Goal: Find contact information: Find contact information

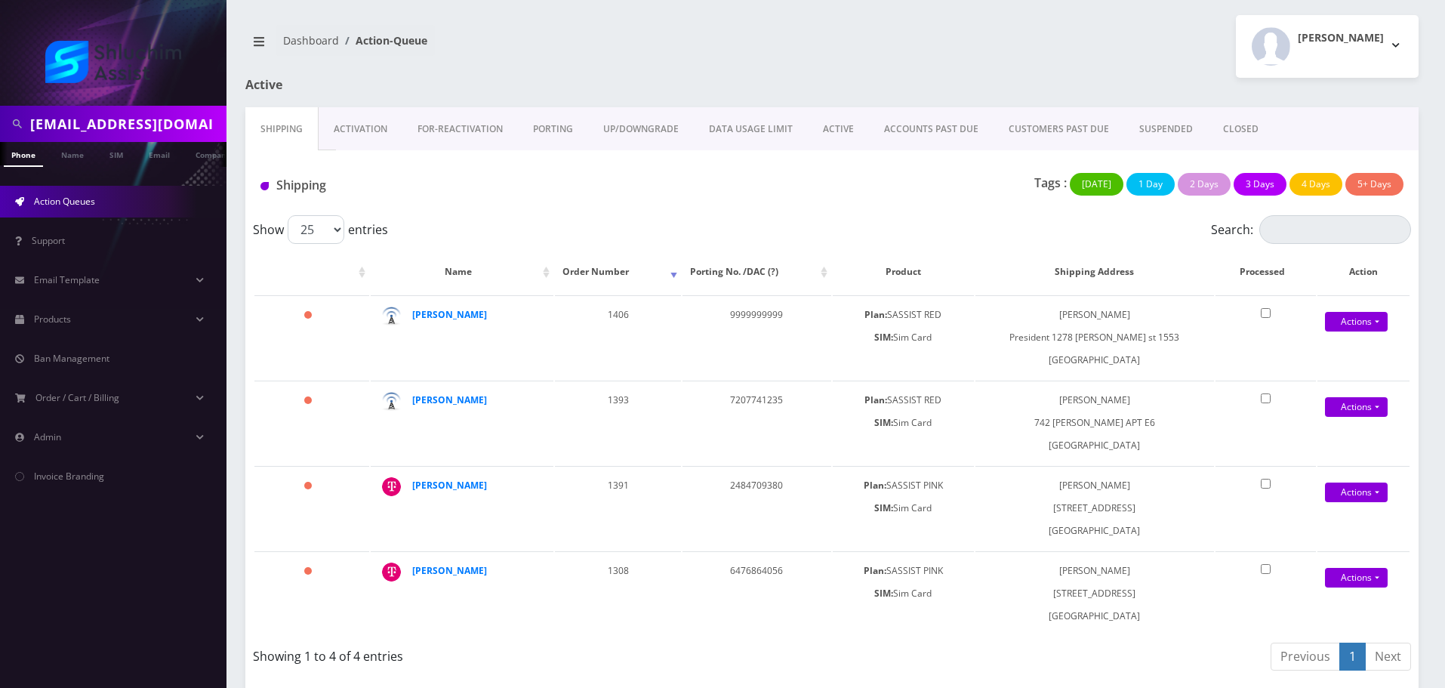
click at [195, 122] on input "[EMAIL_ADDRESS][DOMAIN_NAME]" at bounding box center [126, 123] width 193 height 29
click at [99, 125] on input "[PHONE_NUMBER]" at bounding box center [126, 123] width 193 height 29
type input "3472471261"
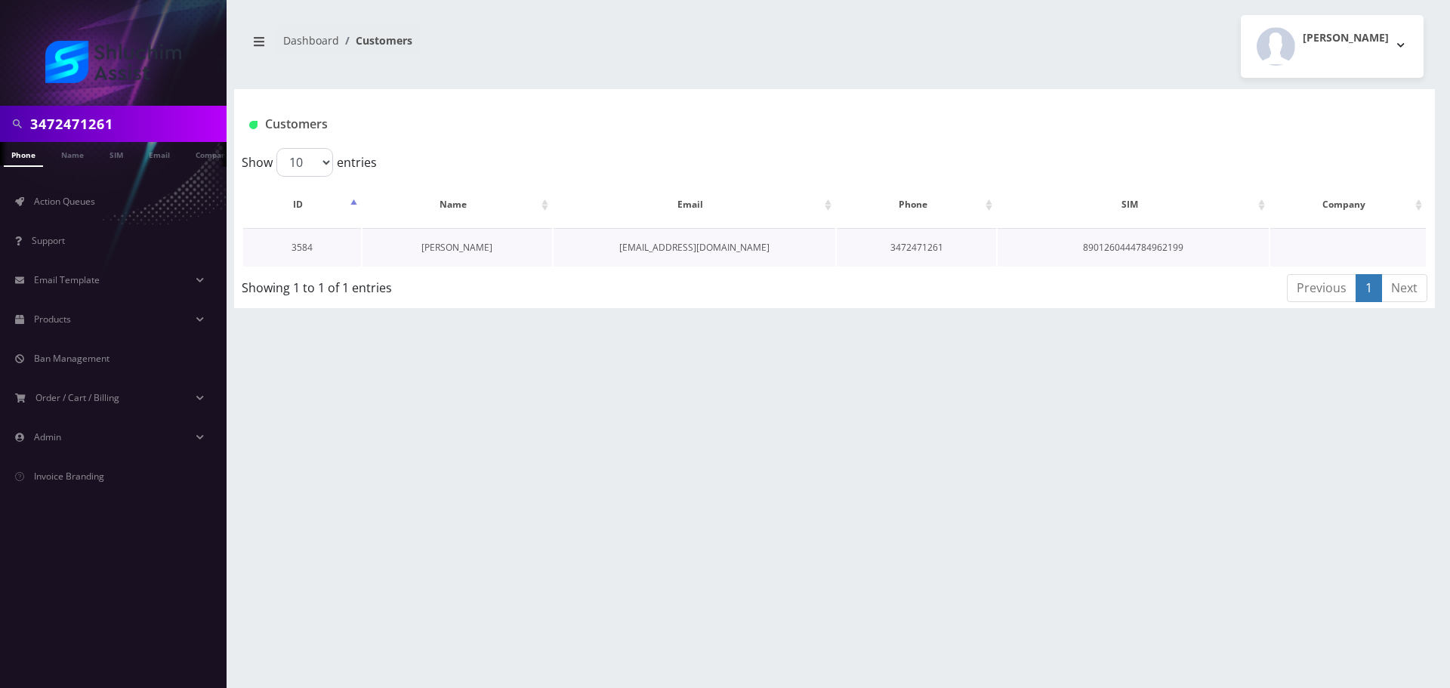
click at [476, 248] on link "Yisroel Liberow" at bounding box center [456, 247] width 71 height 13
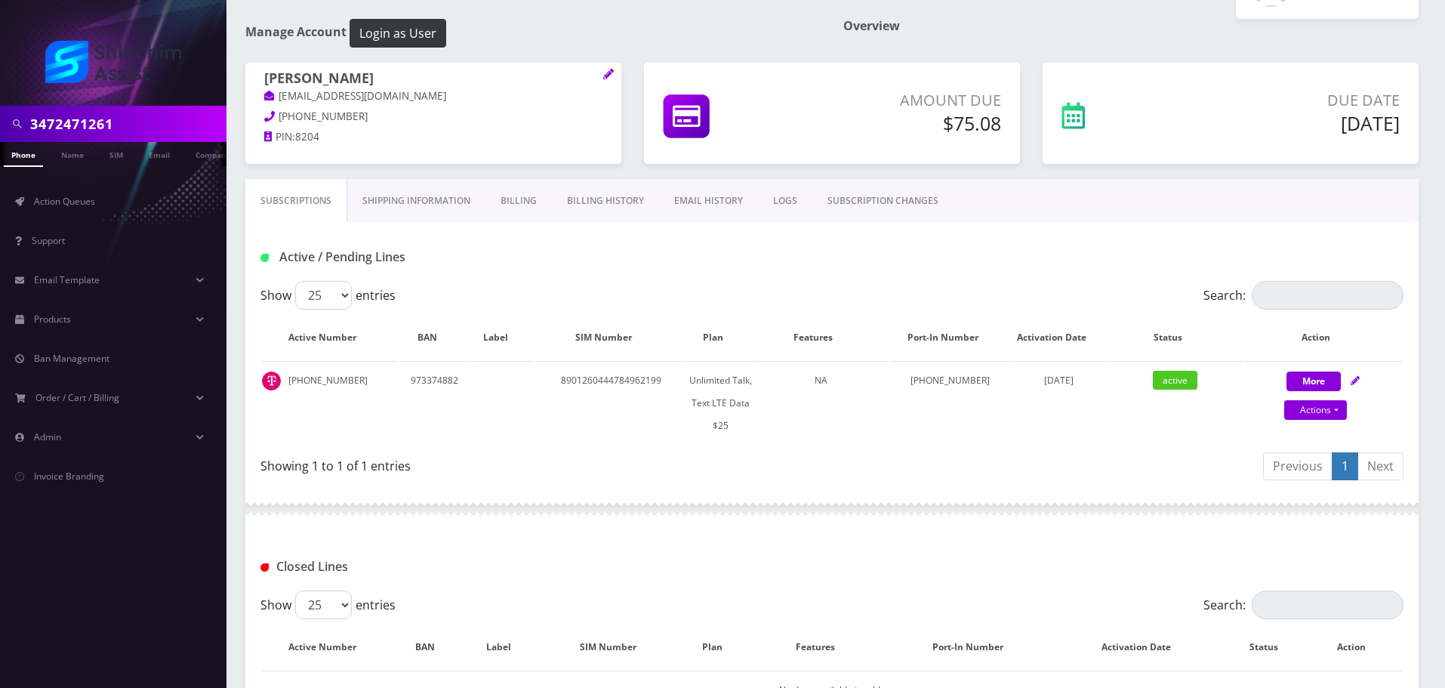
scroll to position [210, 0]
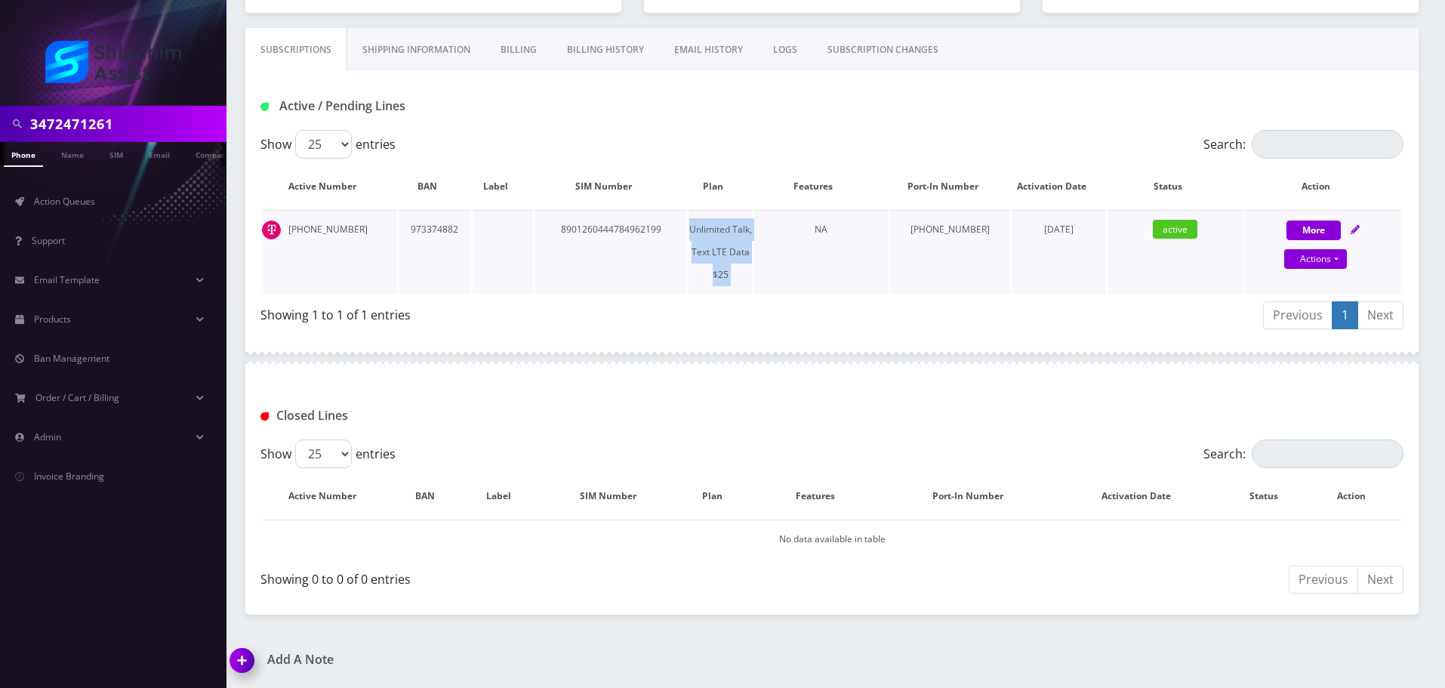
drag, startPoint x: 734, startPoint y: 233, endPoint x: 803, endPoint y: 245, distance: 70.6
click at [803, 245] on tr "347-247-1261 973374882 8901260444784962199 Unlimited Talk, Text LTE Data $25 NA…" at bounding box center [832, 252] width 1140 height 84
click at [803, 245] on td "NA" at bounding box center [821, 252] width 135 height 84
drag, startPoint x: 685, startPoint y: 230, endPoint x: 819, endPoint y: 261, distance: 137.8
click at [813, 260] on tr "347-247-1261 973374882 8901260444784962199 Unlimited Talk, Text LTE Data $25 NA…" at bounding box center [832, 252] width 1140 height 84
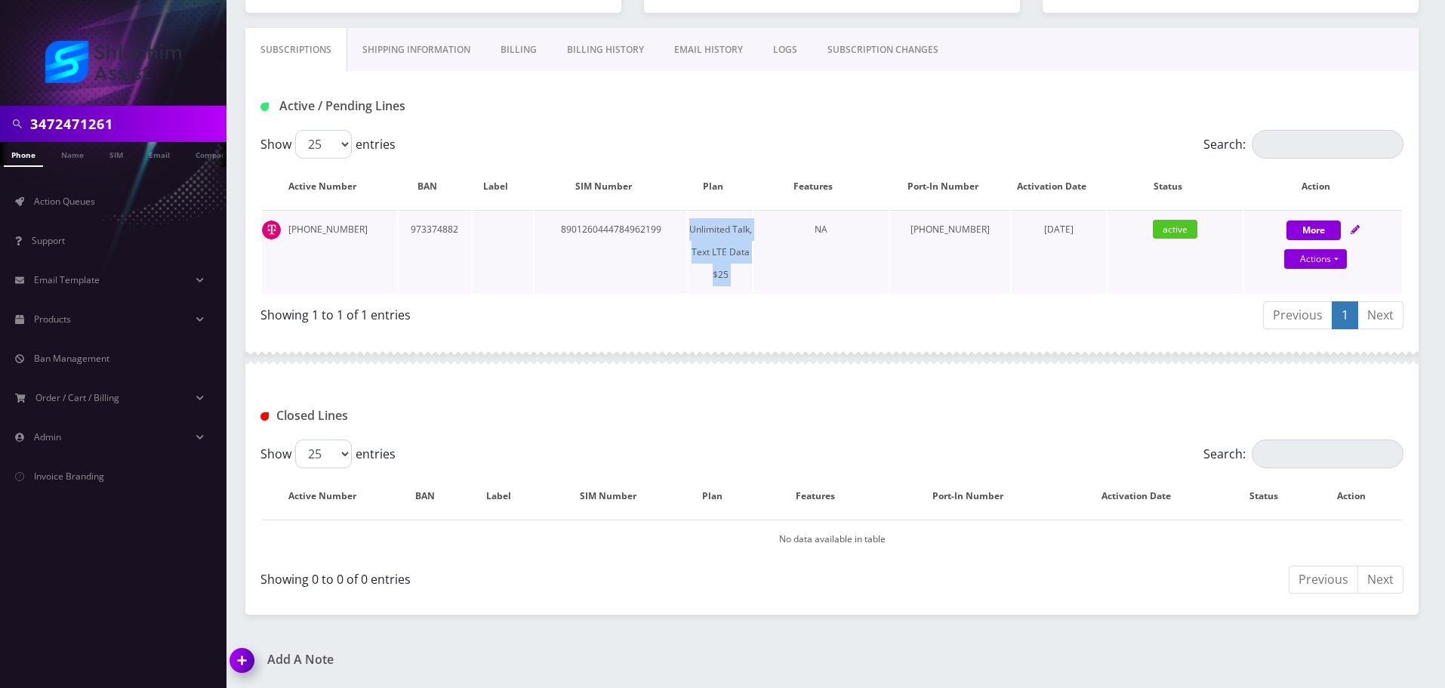
click at [819, 261] on td "NA" at bounding box center [821, 252] width 135 height 84
drag, startPoint x: 703, startPoint y: 234, endPoint x: 805, endPoint y: 257, distance: 104.6
click at [802, 257] on tr "347-247-1261 973374882 8901260444784962199 Unlimited Talk, Text LTE Data $25 NA…" at bounding box center [832, 252] width 1140 height 84
click at [805, 257] on td "NA" at bounding box center [821, 252] width 135 height 84
click at [751, 261] on tr "347-247-1261 973374882 8901260444784962199 Unlimited Talk, Text LTE Data $25 NA…" at bounding box center [832, 252] width 1140 height 84
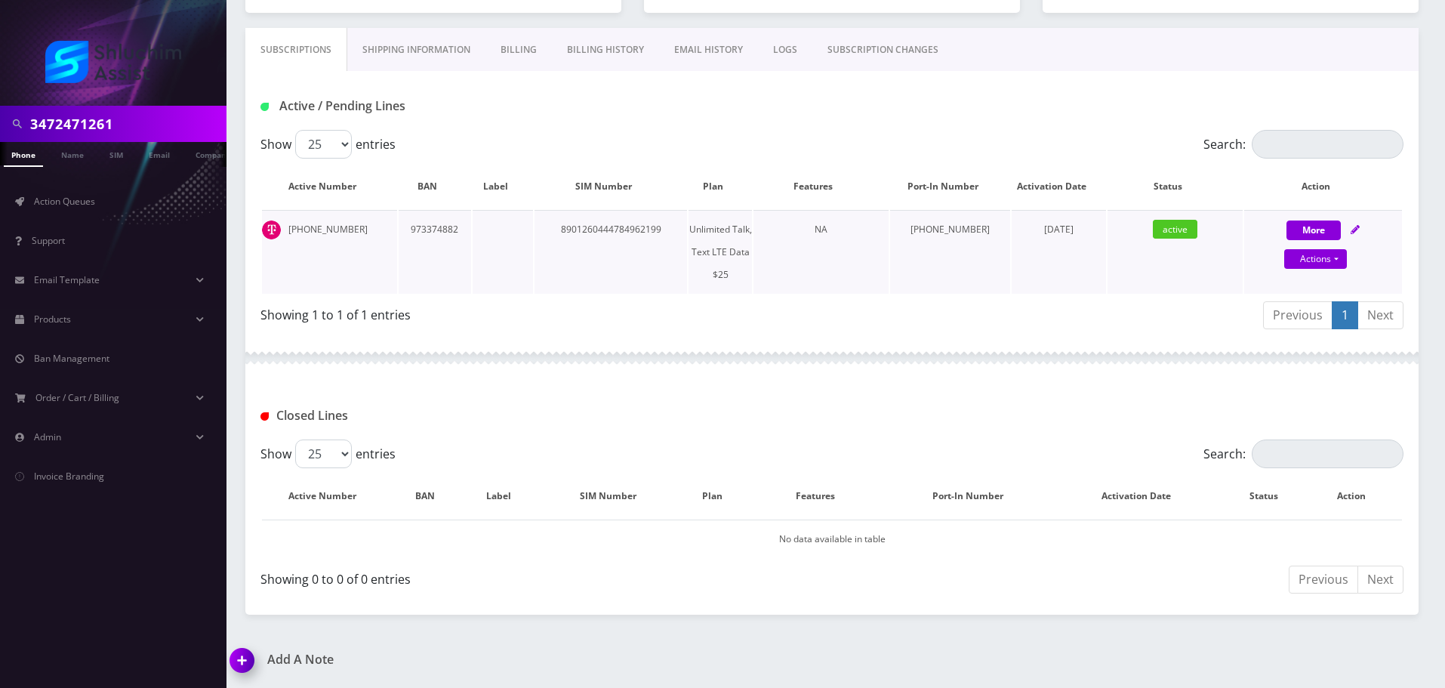
click at [752, 263] on td "Unlimited Talk, Text LTE Data $25" at bounding box center [720, 252] width 63 height 84
click at [516, 42] on link "Billing" at bounding box center [519, 50] width 66 height 44
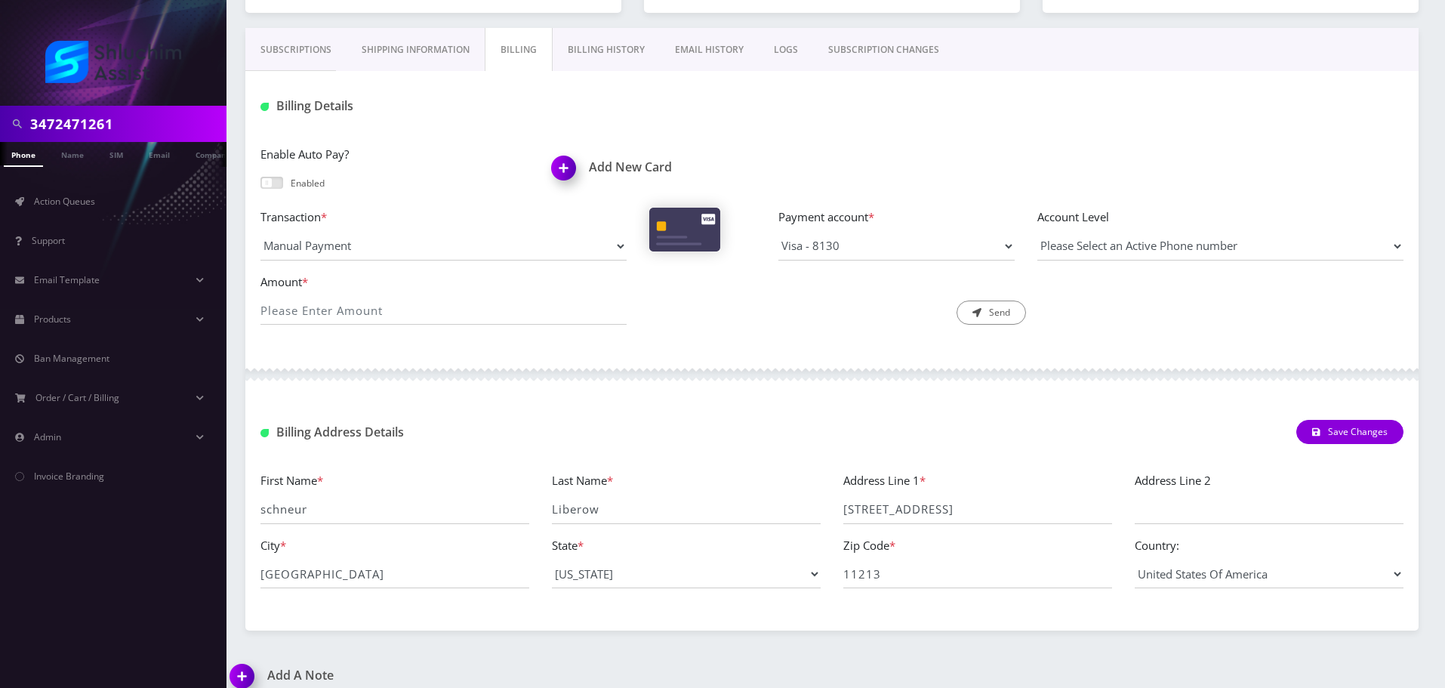
click at [458, 54] on link "Shipping Information" at bounding box center [416, 50] width 138 height 44
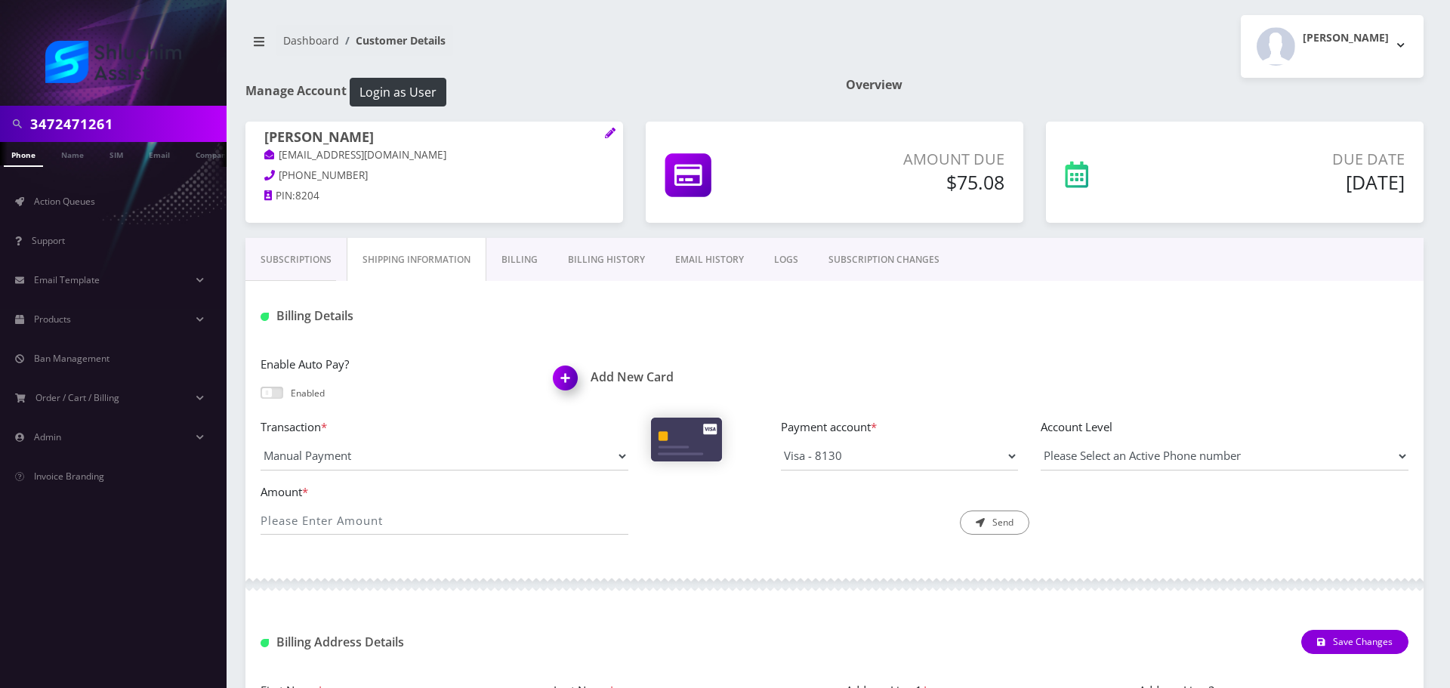
click at [306, 59] on nav "Dashboard Customer Details" at bounding box center [534, 46] width 578 height 43
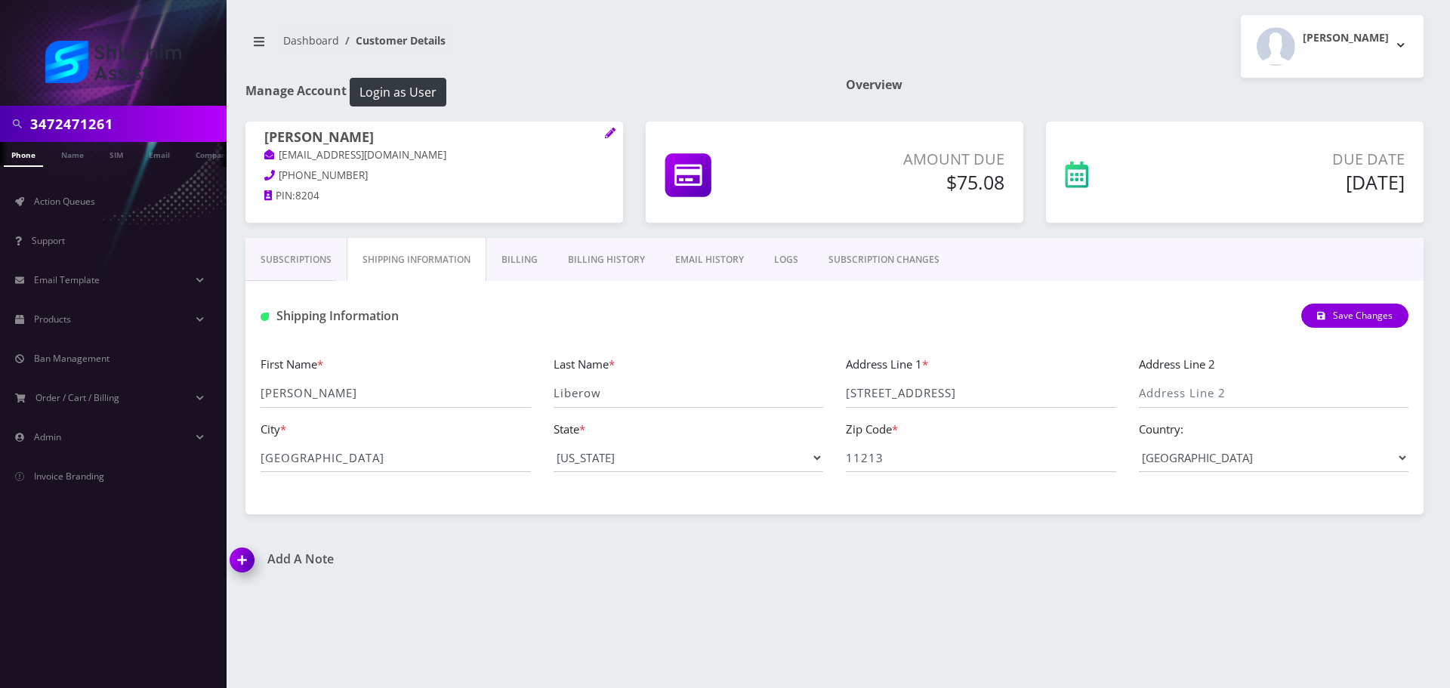
click at [310, 266] on link "Subscriptions" at bounding box center [295, 260] width 101 height 44
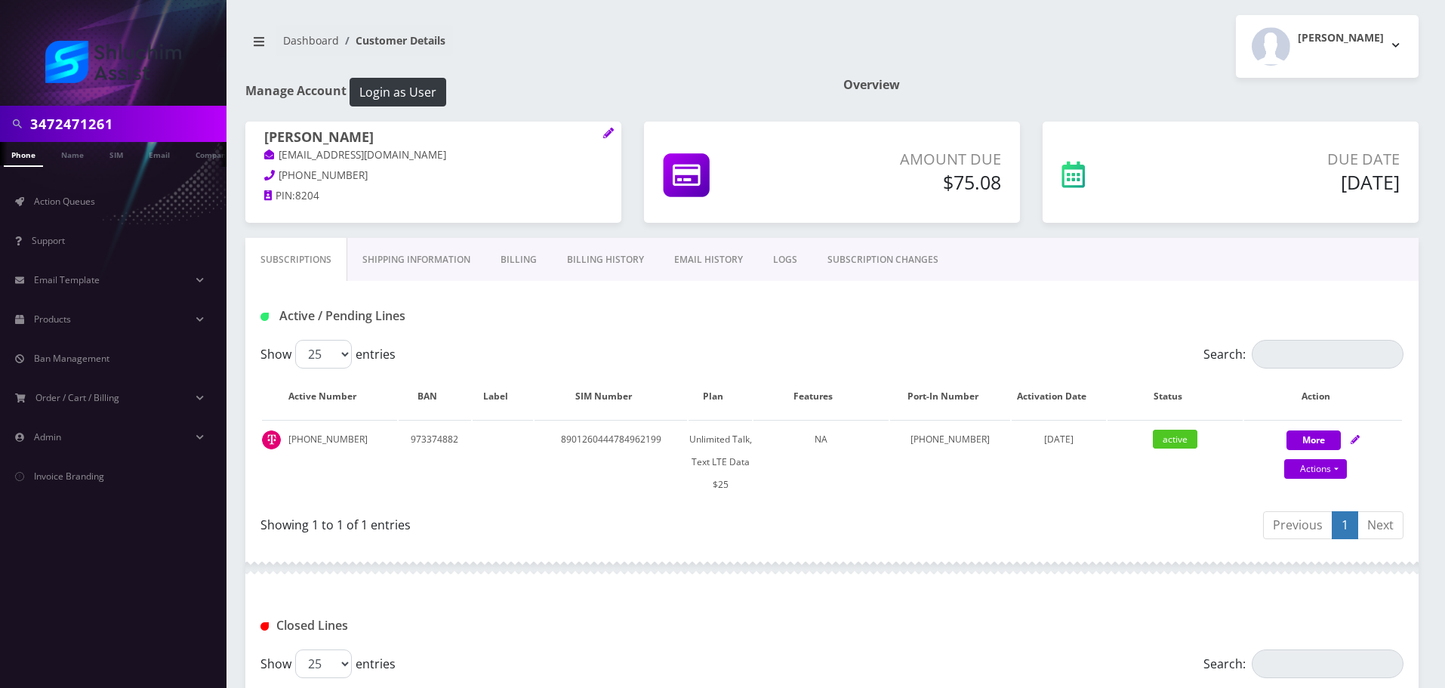
click at [615, 277] on link "Billing History" at bounding box center [605, 260] width 107 height 44
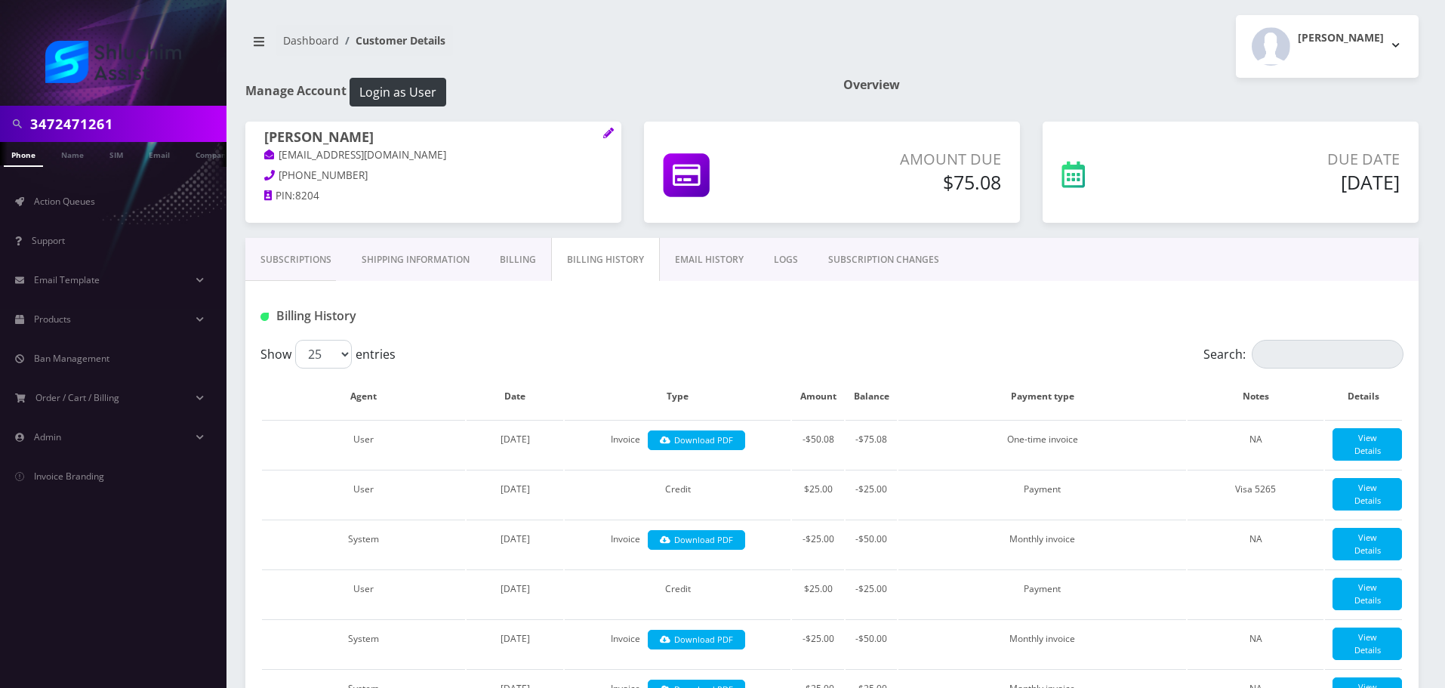
click at [504, 264] on link "Billing" at bounding box center [518, 260] width 66 height 44
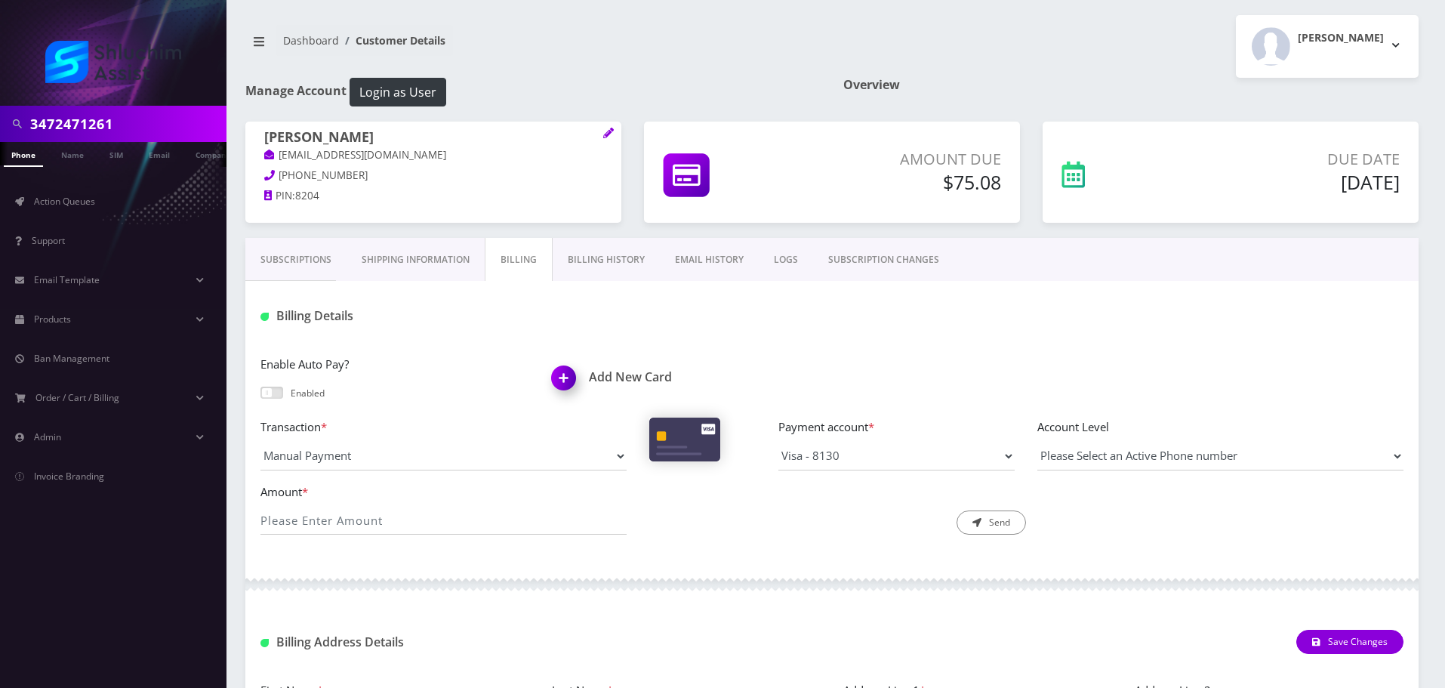
click at [594, 267] on link "Billing History" at bounding box center [606, 260] width 107 height 44
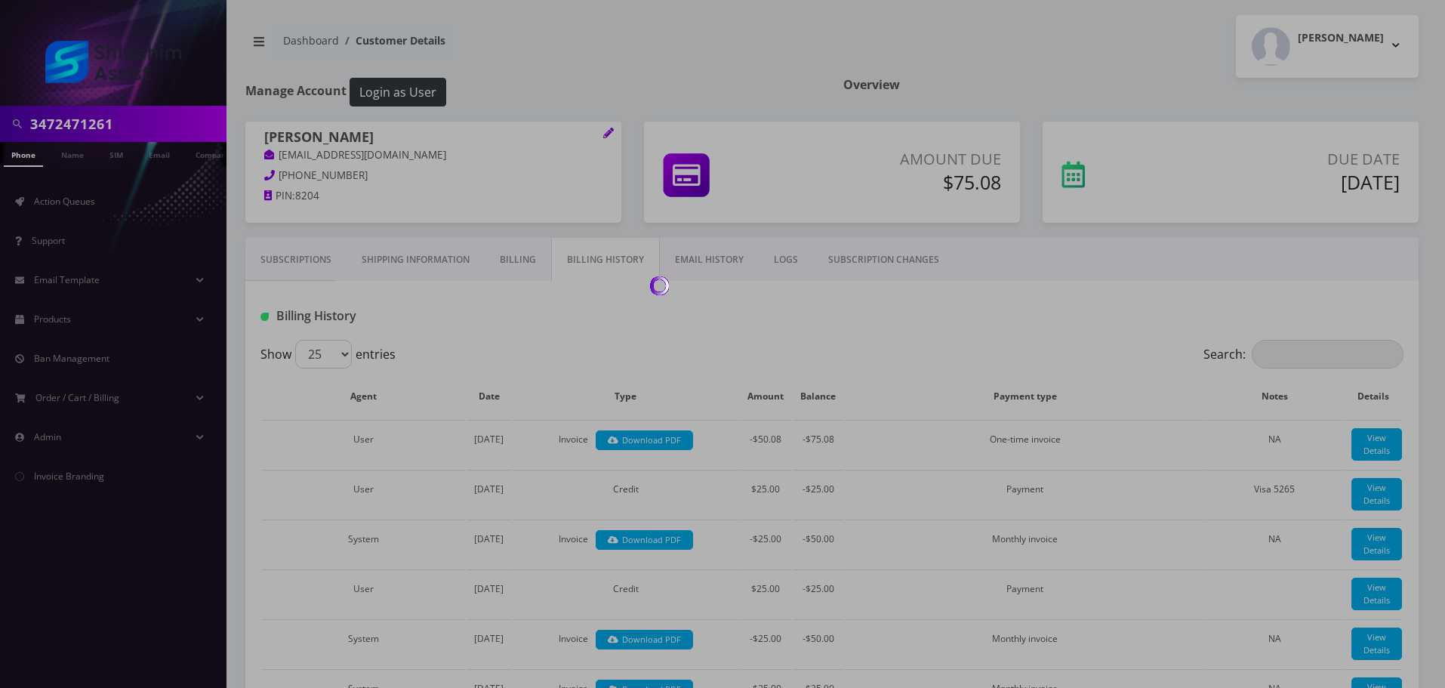
click at [529, 267] on div at bounding box center [722, 344] width 1445 height 688
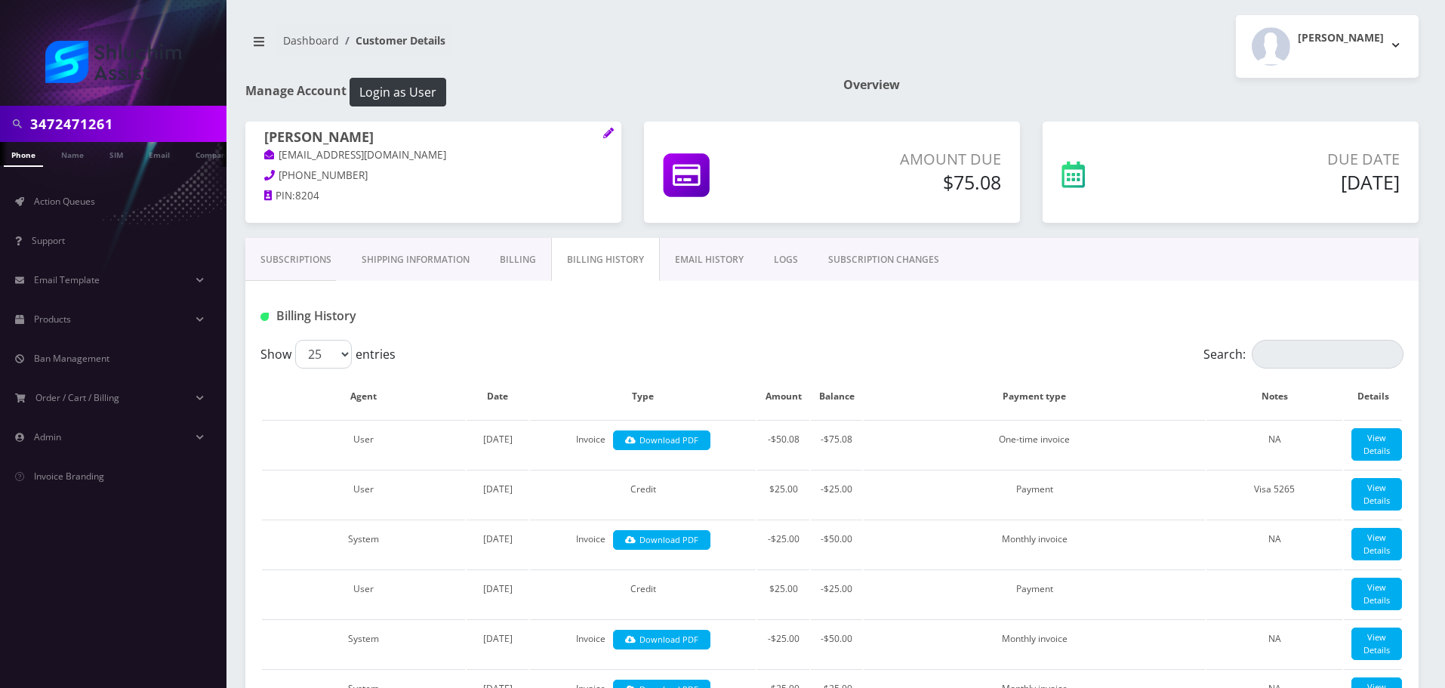
click at [518, 268] on link "Billing" at bounding box center [518, 260] width 66 height 44
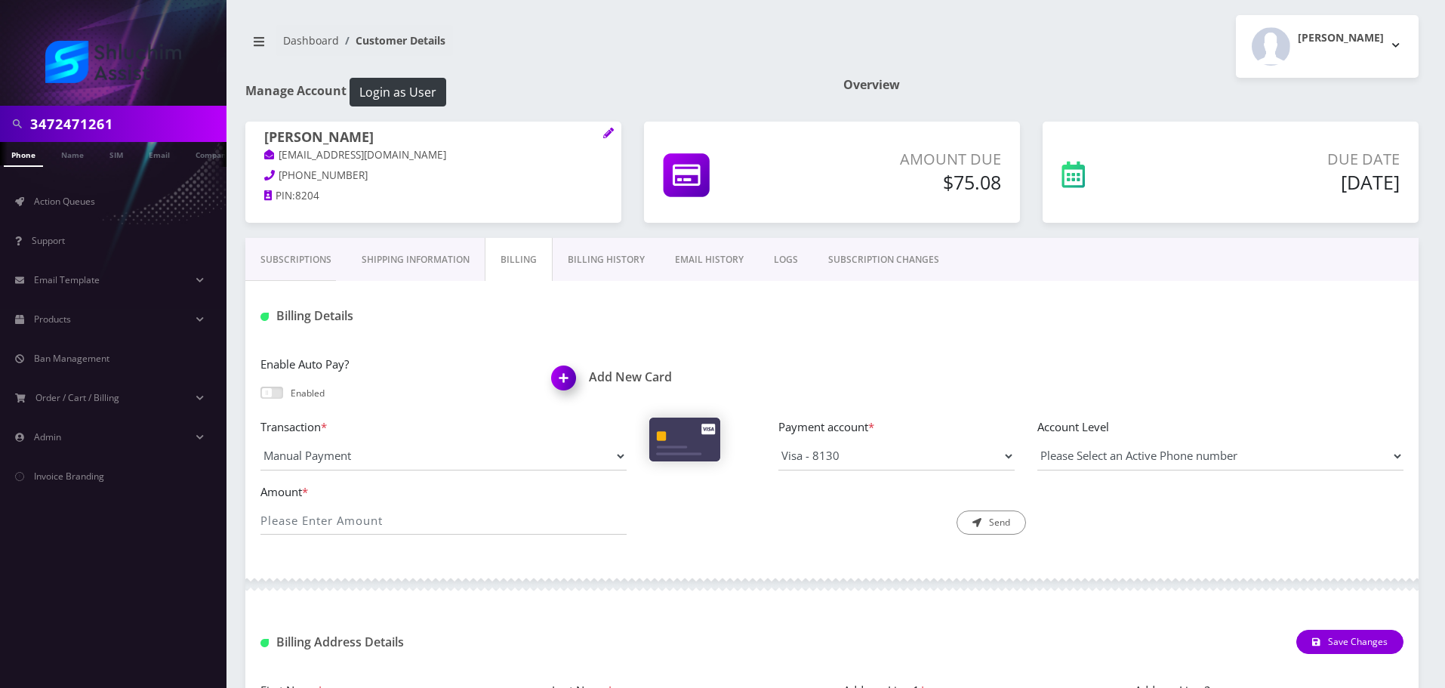
click at [592, 267] on link "Billing History" at bounding box center [606, 260] width 107 height 44
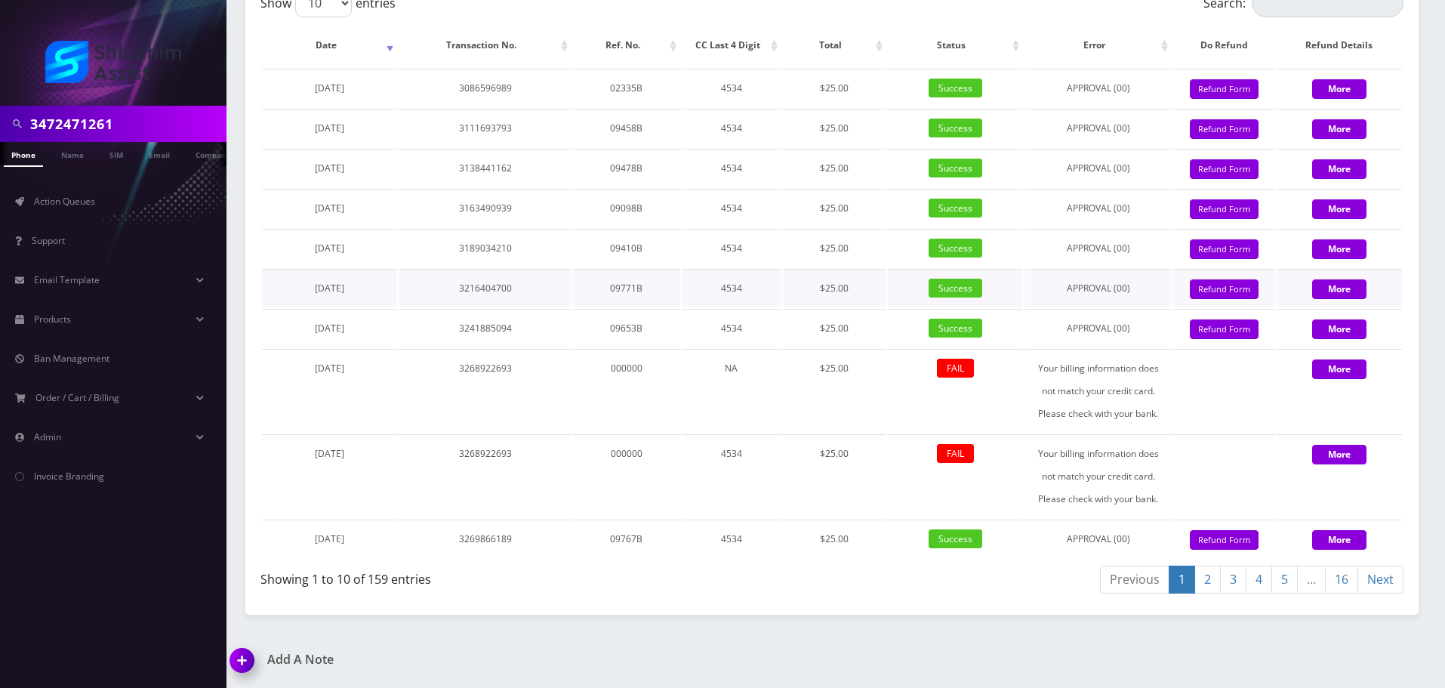
scroll to position [2097, 0]
drag, startPoint x: 456, startPoint y: 90, endPoint x: 525, endPoint y: 89, distance: 68.7
click at [525, 89] on td "3086596989" at bounding box center [485, 88] width 173 height 39
drag, startPoint x: 454, startPoint y: 90, endPoint x: 547, endPoint y: 95, distance: 93.8
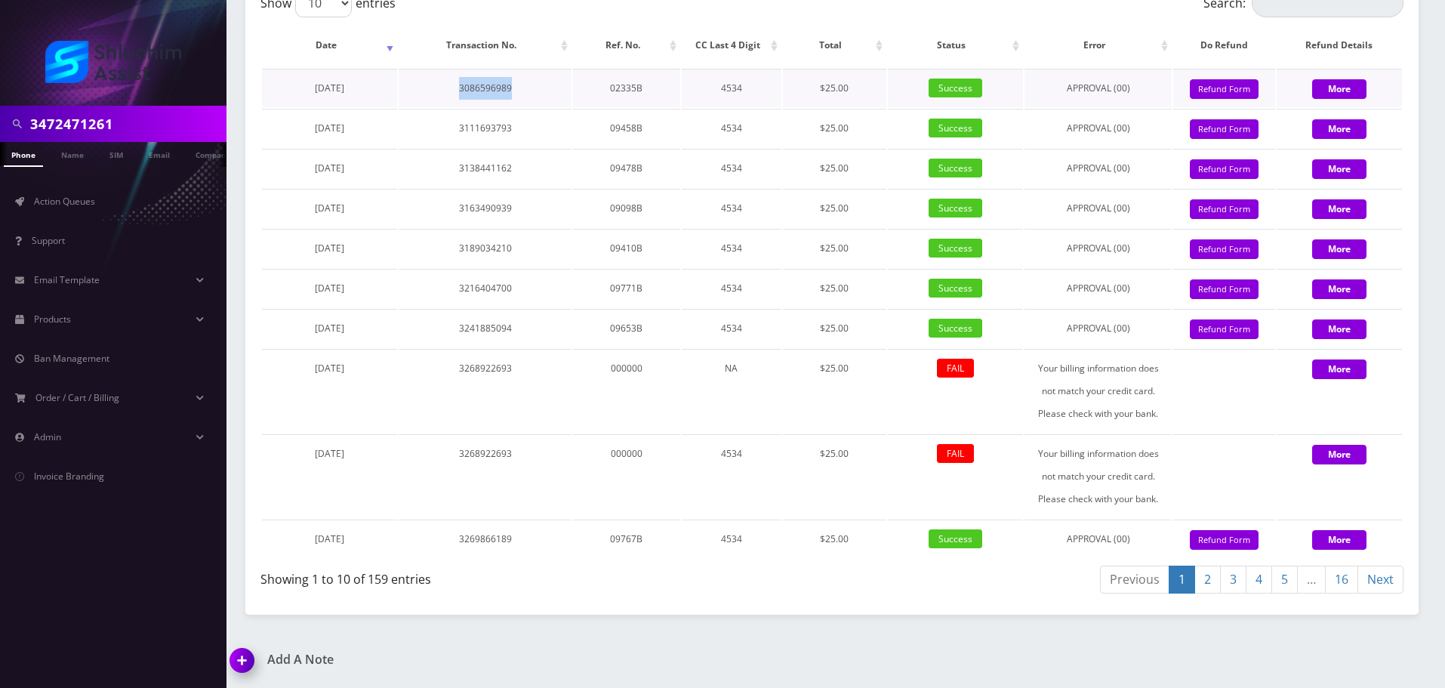
click at [544, 95] on td "3086596989" at bounding box center [485, 88] width 173 height 39
click at [547, 95] on td "3086596989" at bounding box center [485, 88] width 173 height 39
drag, startPoint x: 467, startPoint y: 88, endPoint x: 557, endPoint y: 92, distance: 89.2
click at [544, 92] on td "3086596989" at bounding box center [485, 88] width 173 height 39
click at [557, 92] on td "3086596989" at bounding box center [485, 88] width 173 height 39
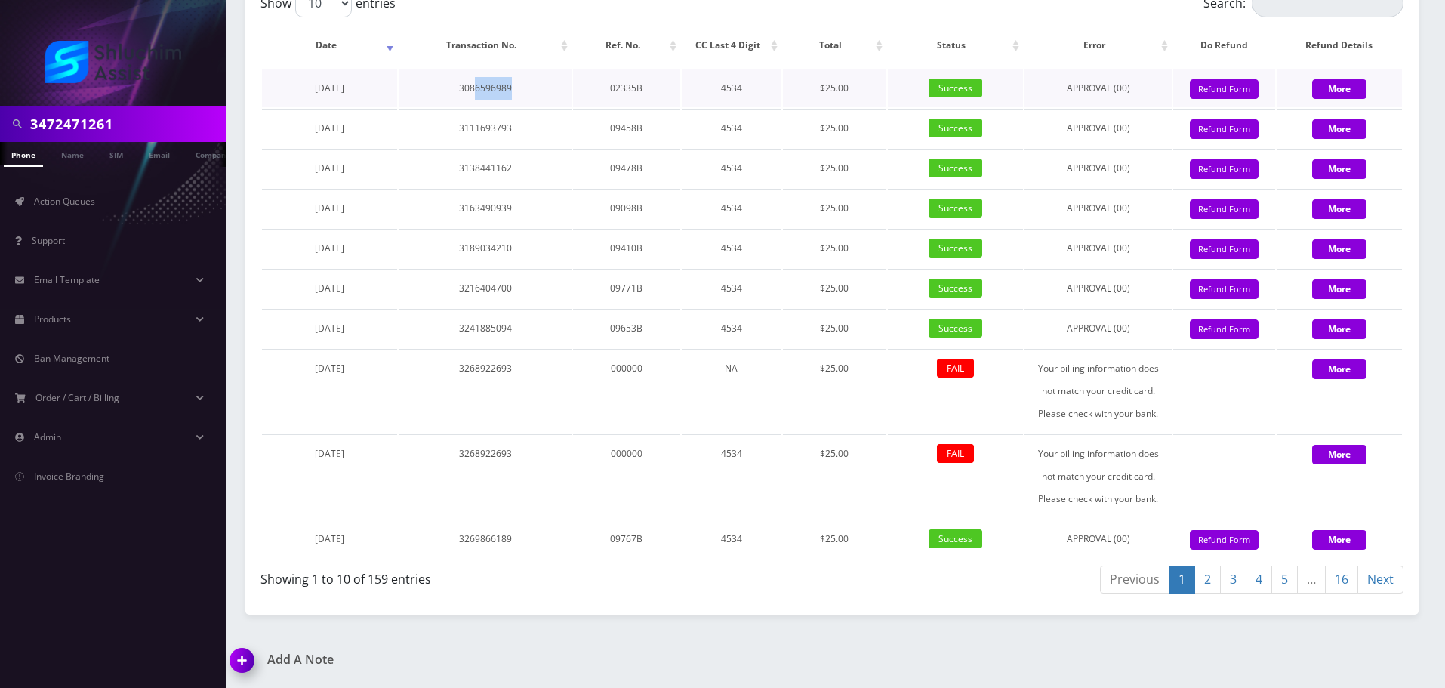
drag, startPoint x: 474, startPoint y: 91, endPoint x: 559, endPoint y: 95, distance: 84.7
click at [546, 95] on td "3086596989" at bounding box center [485, 88] width 173 height 39
drag, startPoint x: 561, startPoint y: 95, endPoint x: 486, endPoint y: 96, distance: 74.8
click at [561, 96] on td "3086596989" at bounding box center [485, 88] width 173 height 39
drag, startPoint x: 455, startPoint y: 96, endPoint x: 531, endPoint y: 99, distance: 75.6
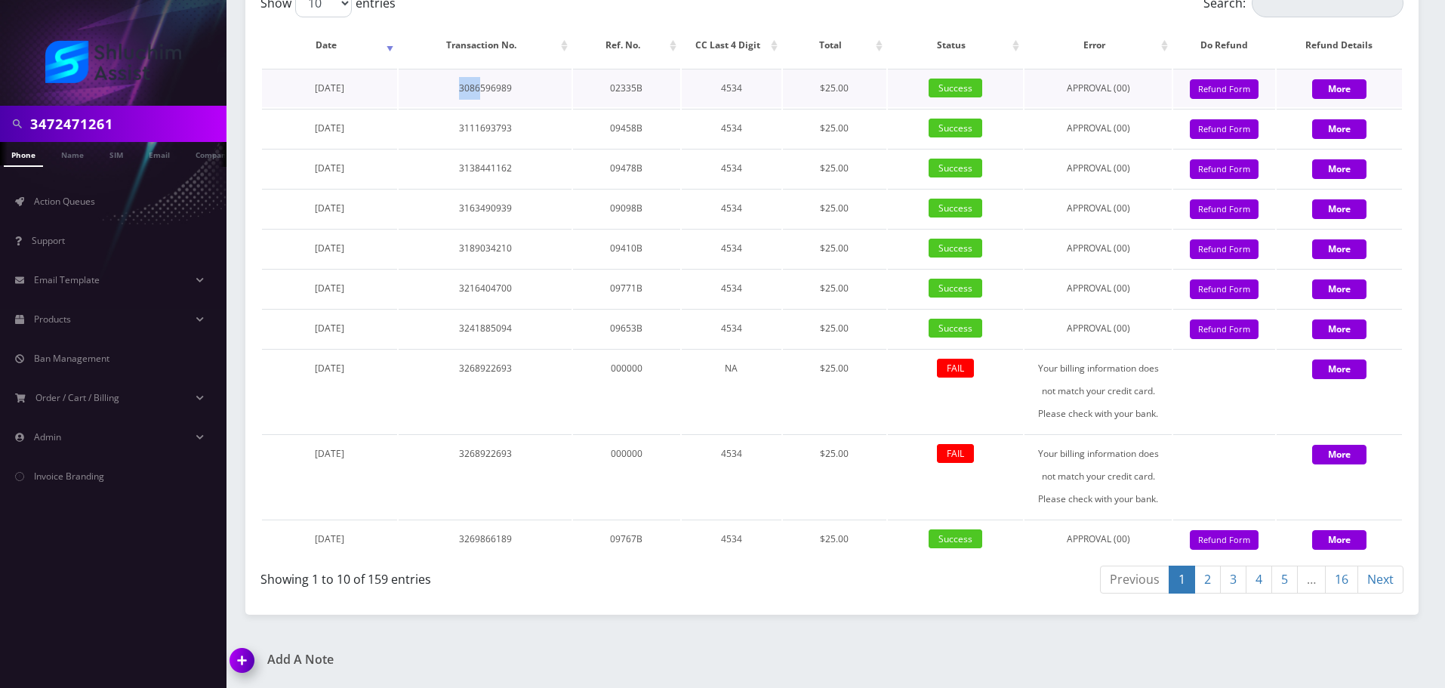
click at [513, 99] on td "3086596989" at bounding box center [485, 88] width 173 height 39
click at [531, 99] on td "3086596989" at bounding box center [485, 88] width 173 height 39
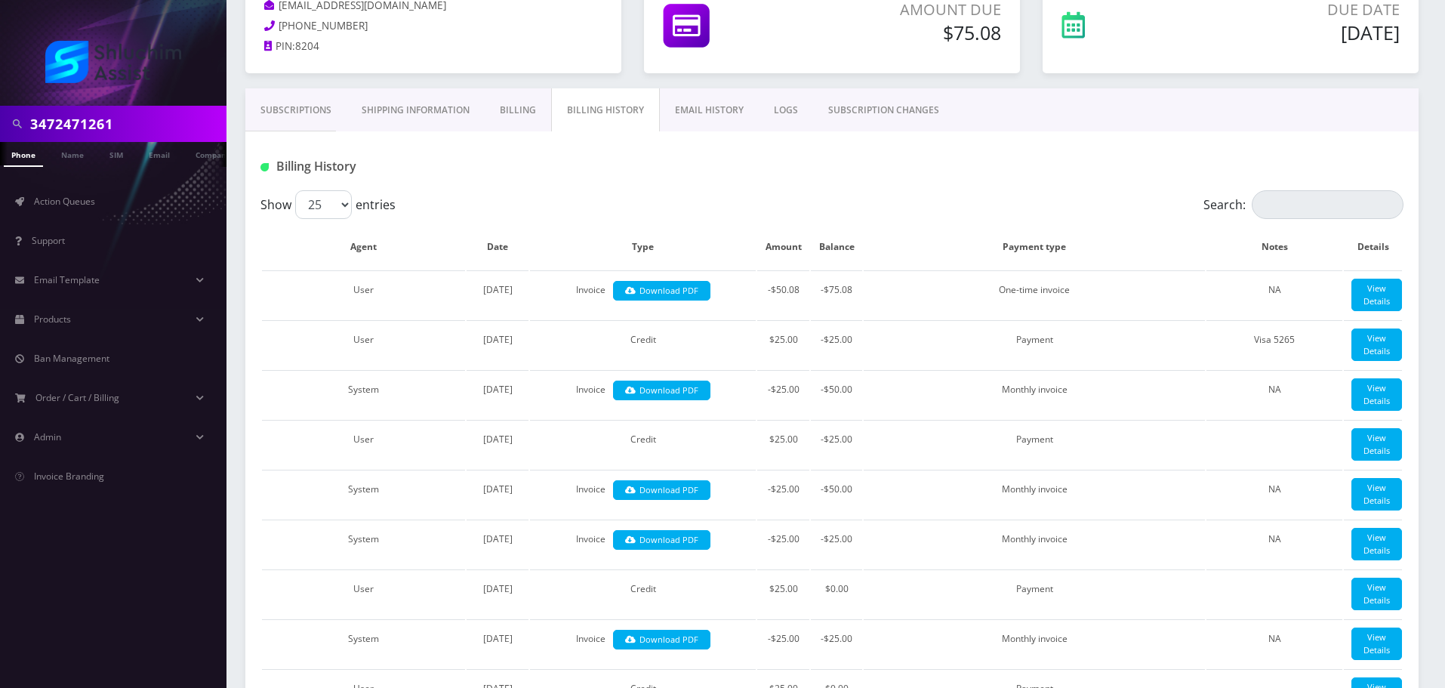
scroll to position [0, 0]
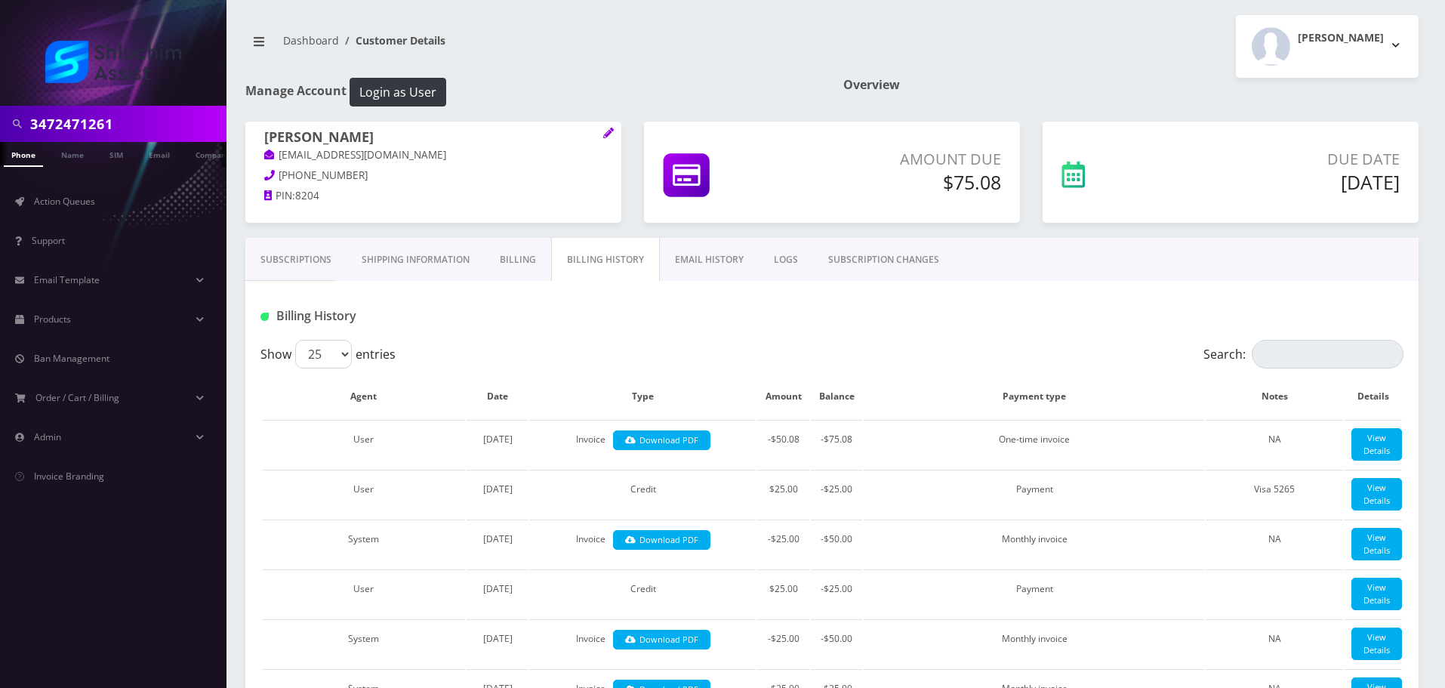
click at [305, 271] on link "Subscriptions" at bounding box center [295, 260] width 101 height 44
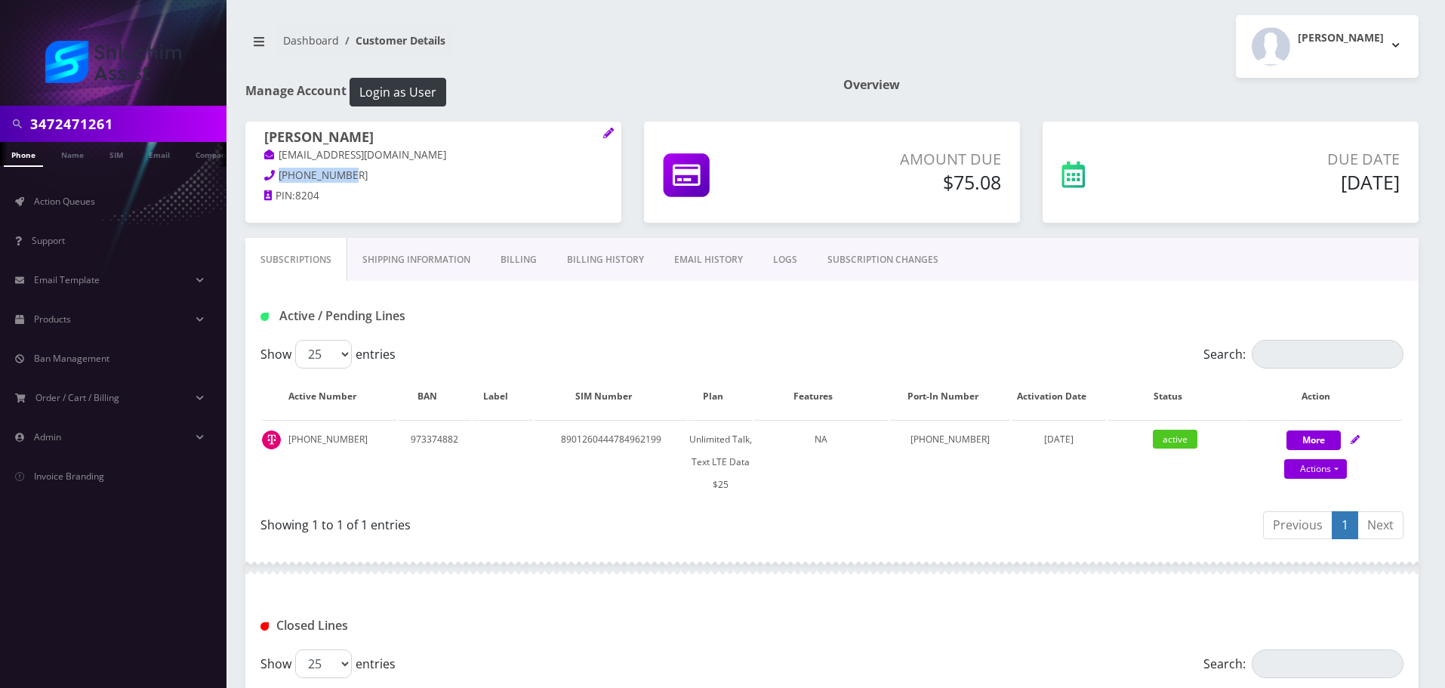
drag, startPoint x: 359, startPoint y: 174, endPoint x: 273, endPoint y: 171, distance: 85.4
click at [273, 171] on p "[PHONE_NUMBER]" at bounding box center [433, 176] width 338 height 17
copy span "[PHONE_NUMBER]"
drag, startPoint x: 356, startPoint y: 440, endPoint x: 282, endPoint y: 437, distance: 74.8
click at [282, 437] on td "[PHONE_NUMBER]" at bounding box center [329, 462] width 135 height 84
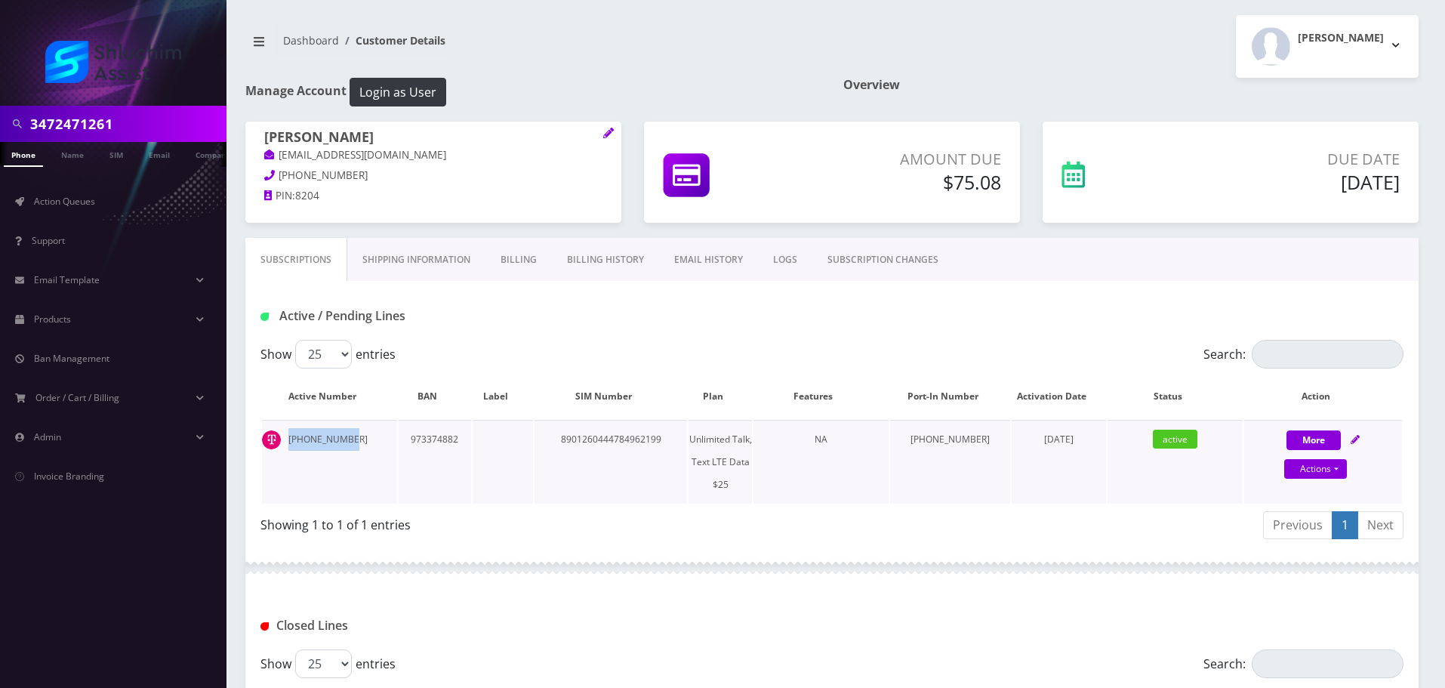
click at [364, 446] on td "[PHONE_NUMBER]" at bounding box center [329, 462] width 135 height 84
drag, startPoint x: 365, startPoint y: 442, endPoint x: 288, endPoint y: 442, distance: 76.3
click at [287, 442] on td "[PHONE_NUMBER]" at bounding box center [329, 462] width 135 height 84
copy td "[PHONE_NUMBER]"
drag, startPoint x: 435, startPoint y: 156, endPoint x: 277, endPoint y: 156, distance: 157.8
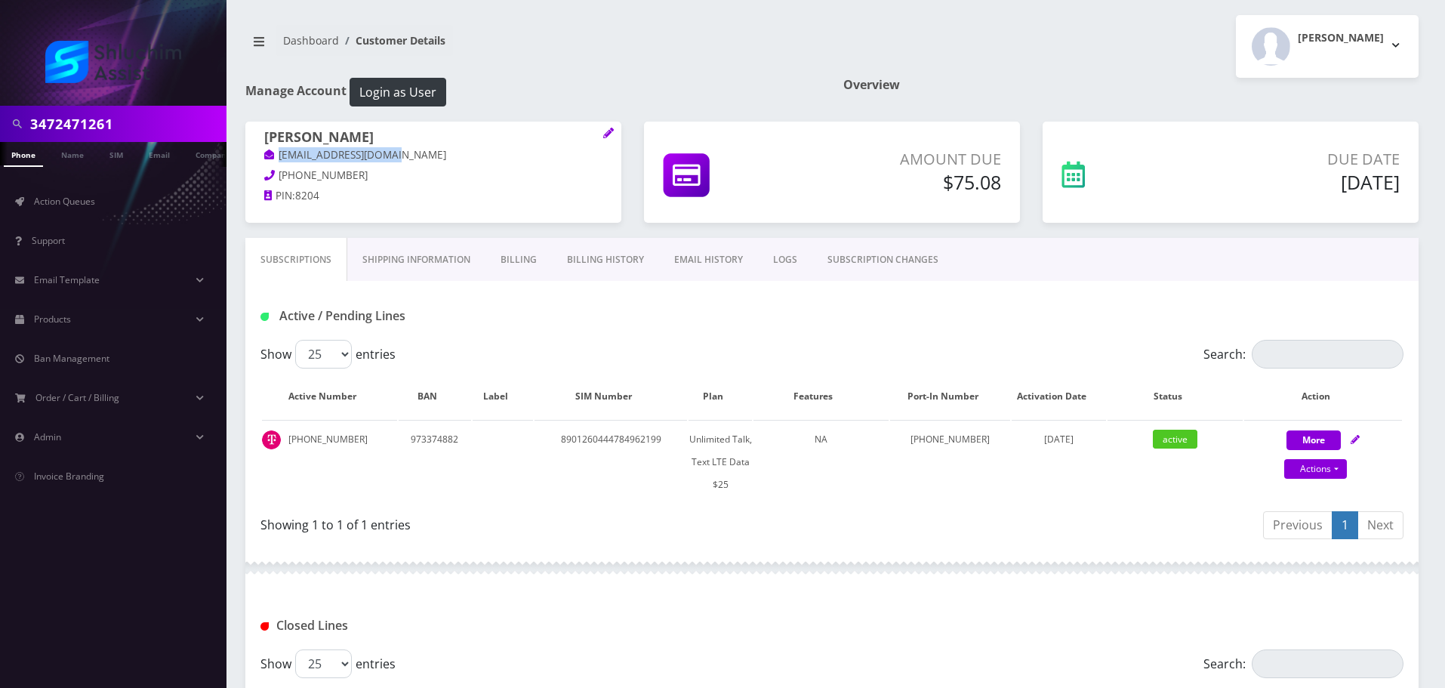
click at [277, 156] on p "yliberow824@gmail.com" at bounding box center [433, 155] width 338 height 17
copy link "yliberow824@gmail.com"
click at [459, 147] on p "yliberow824@gmail.com" at bounding box center [433, 155] width 338 height 17
click at [168, 126] on input "3472471261" at bounding box center [126, 123] width 193 height 29
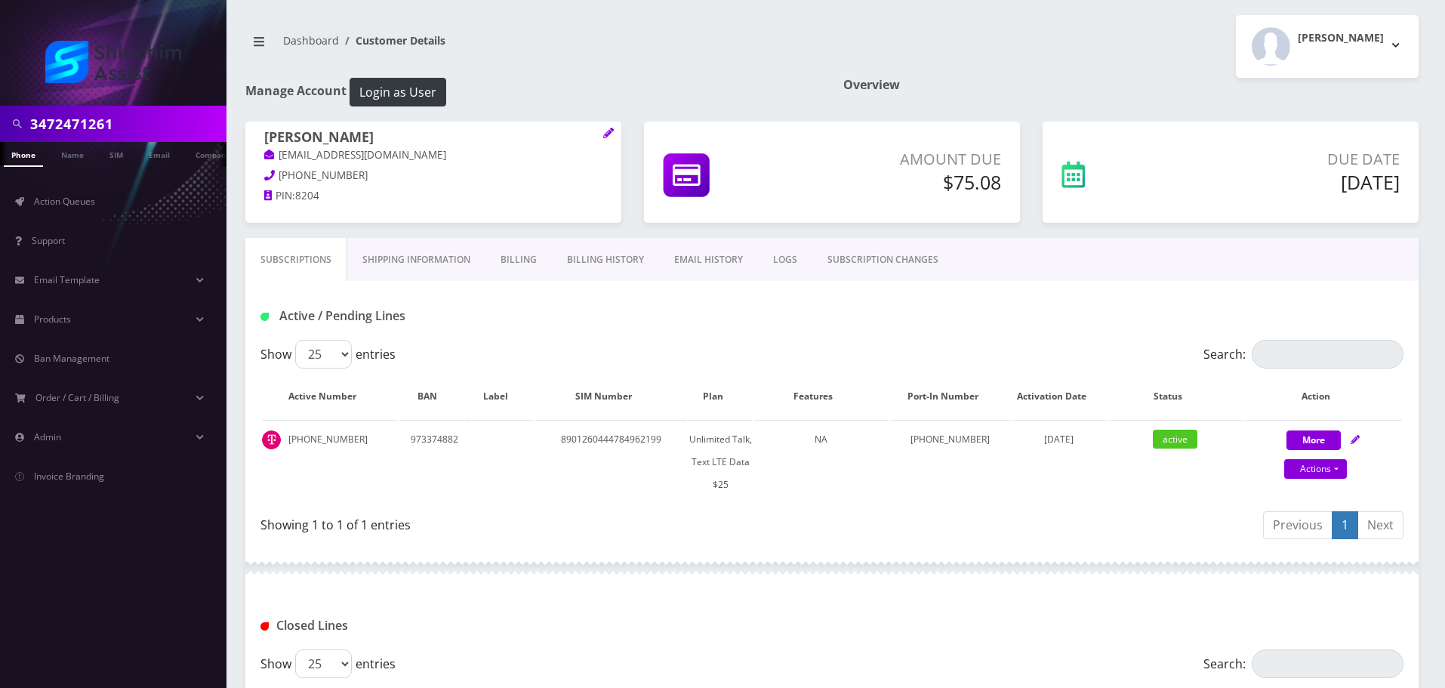
click at [168, 126] on input "3472471261" at bounding box center [126, 123] width 193 height 29
